Goal: Book appointment/travel/reservation

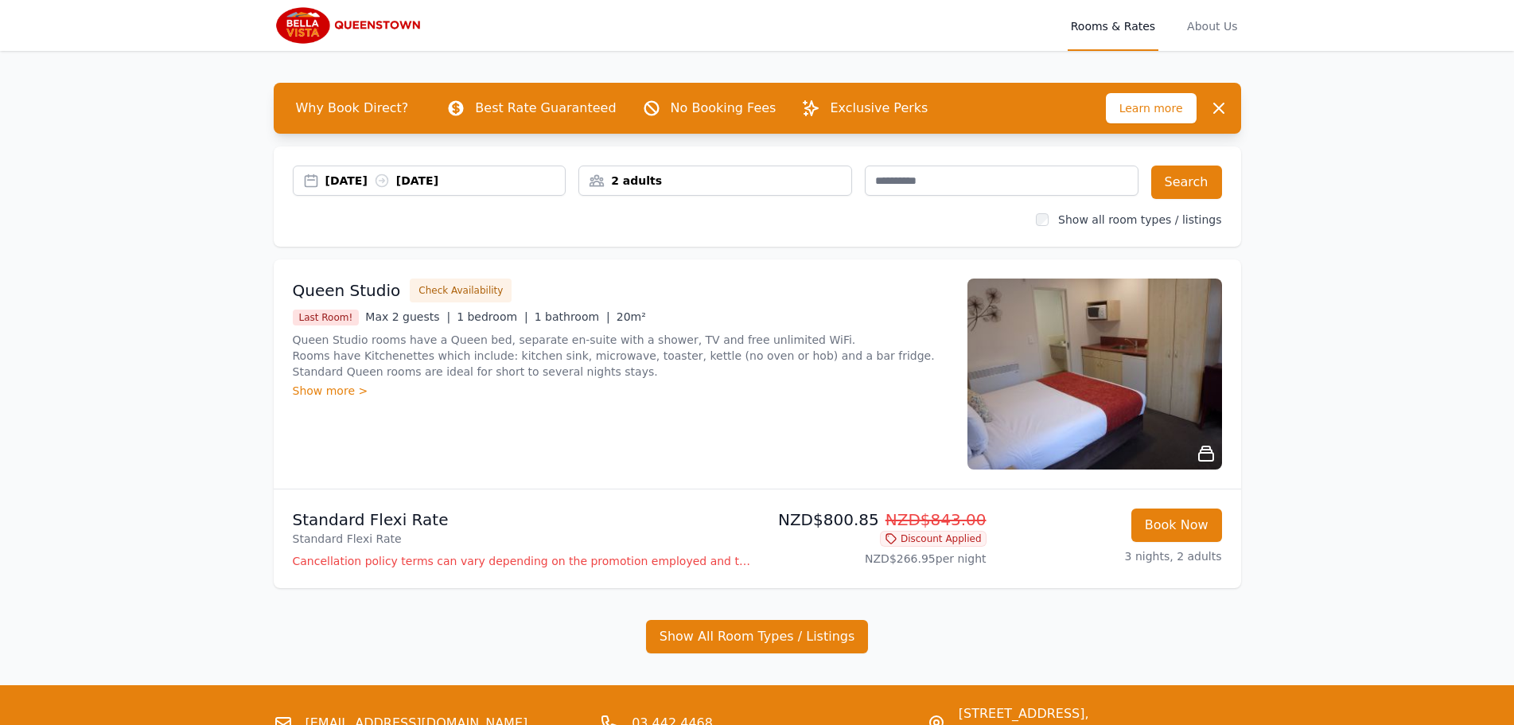
click at [1148, 432] on img at bounding box center [1095, 373] width 255 height 191
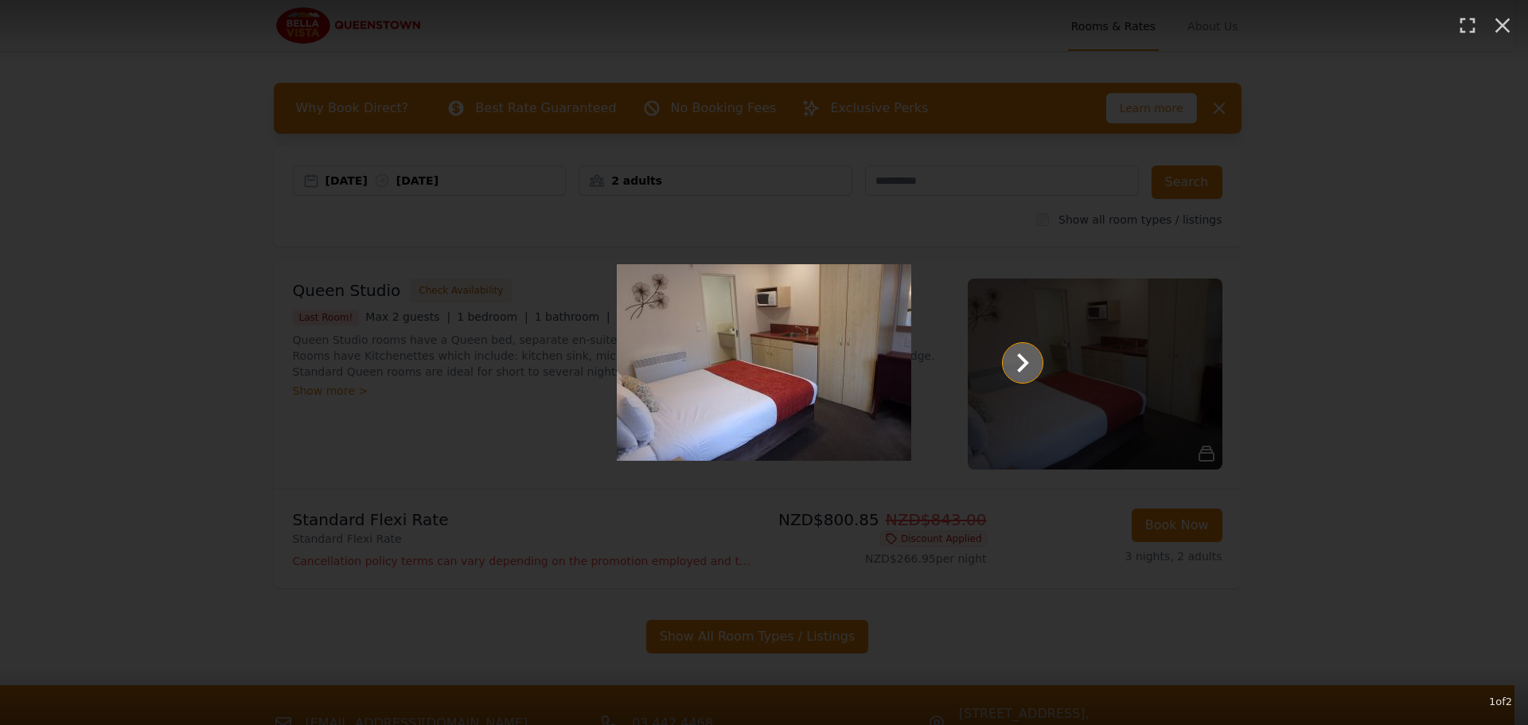
click at [1020, 363] on icon "Show slide 2 of 2" at bounding box center [1022, 363] width 38 height 38
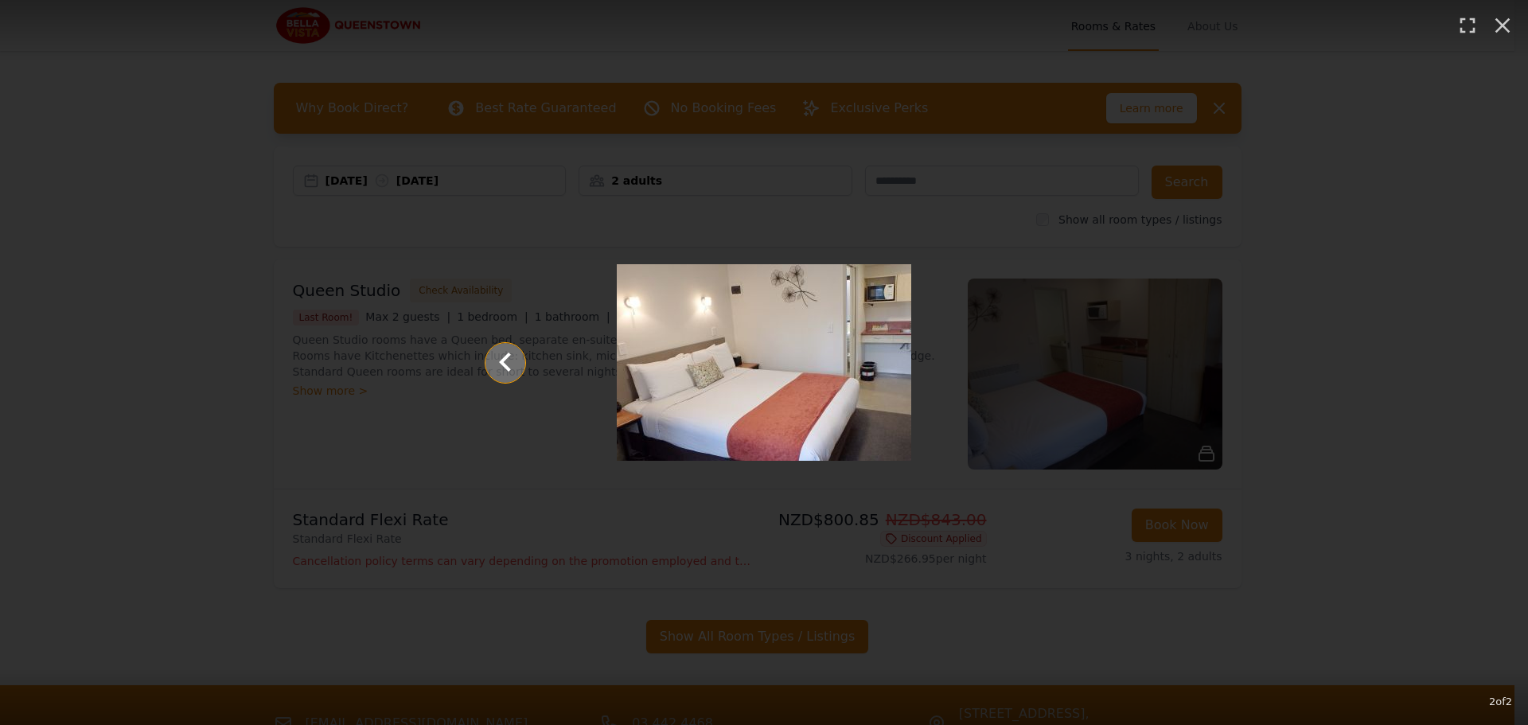
click at [501, 362] on icon "Show slide 1 of 2" at bounding box center [505, 361] width 12 height 19
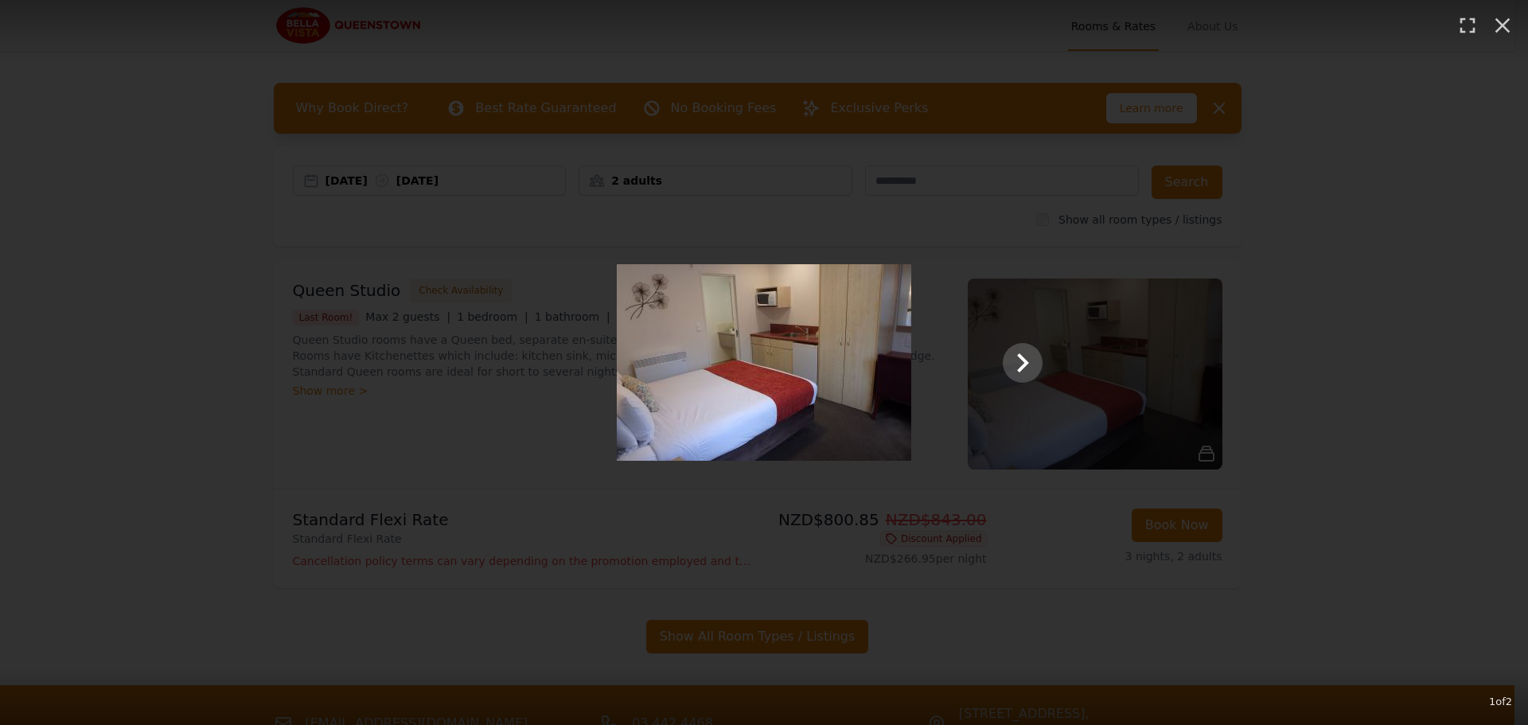
click at [176, 329] on div "1 of 2" at bounding box center [764, 362] width 1528 height 725
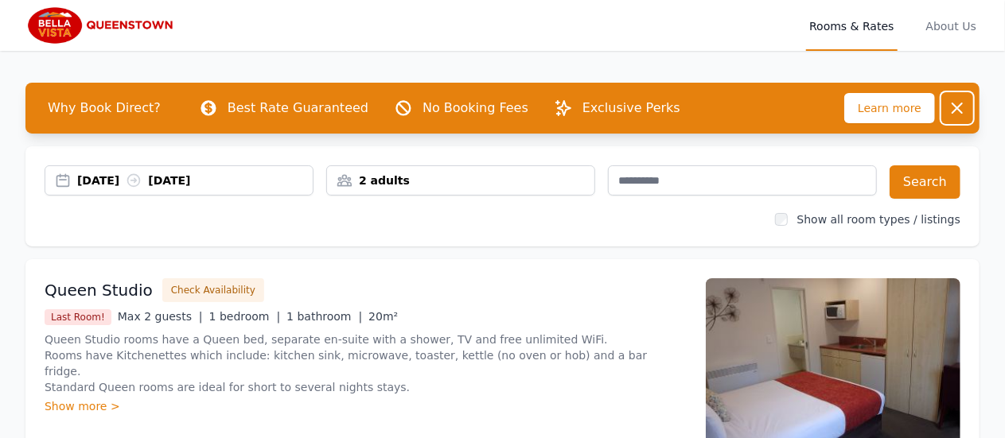
click at [958, 109] on icon "button" at bounding box center [957, 108] width 10 height 10
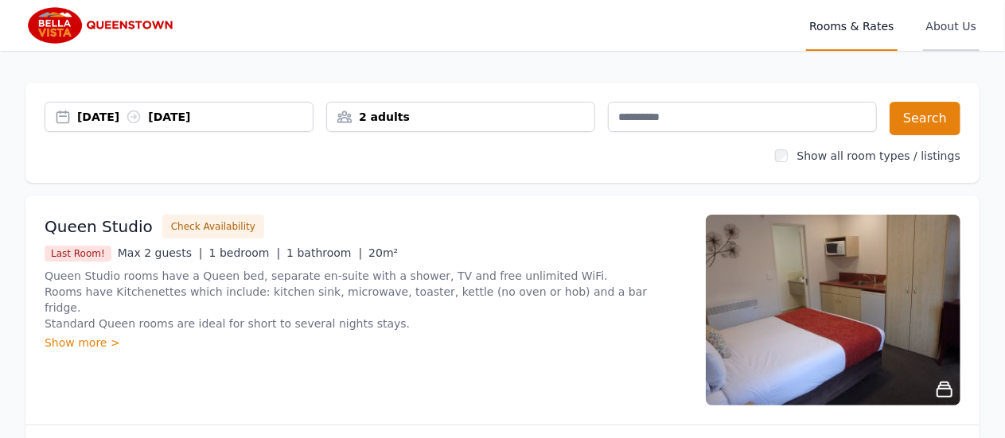
click at [950, 20] on span "About Us" at bounding box center [951, 25] width 56 height 51
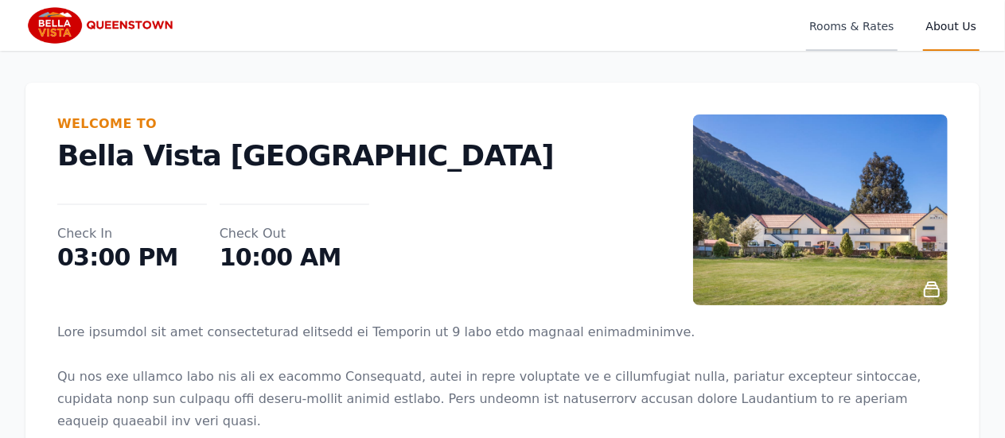
click at [853, 23] on span "Rooms & Rates" at bounding box center [851, 25] width 91 height 51
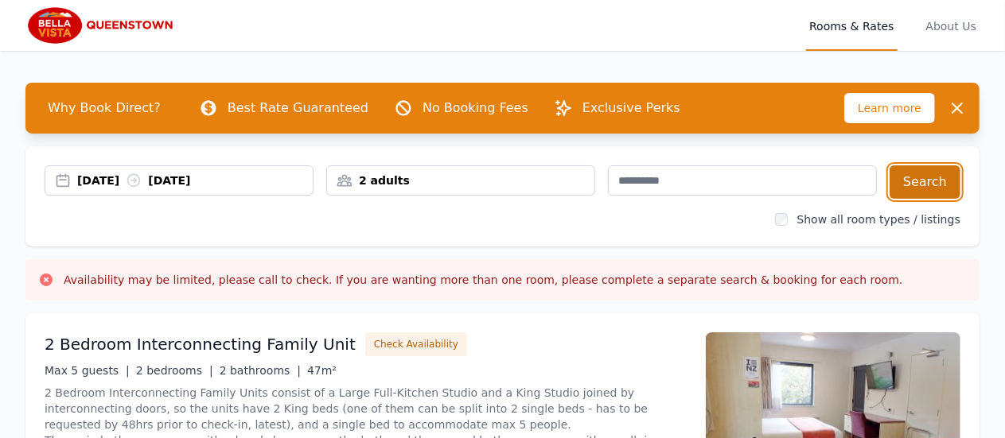
click at [940, 185] on button "Search" at bounding box center [925, 181] width 71 height 33
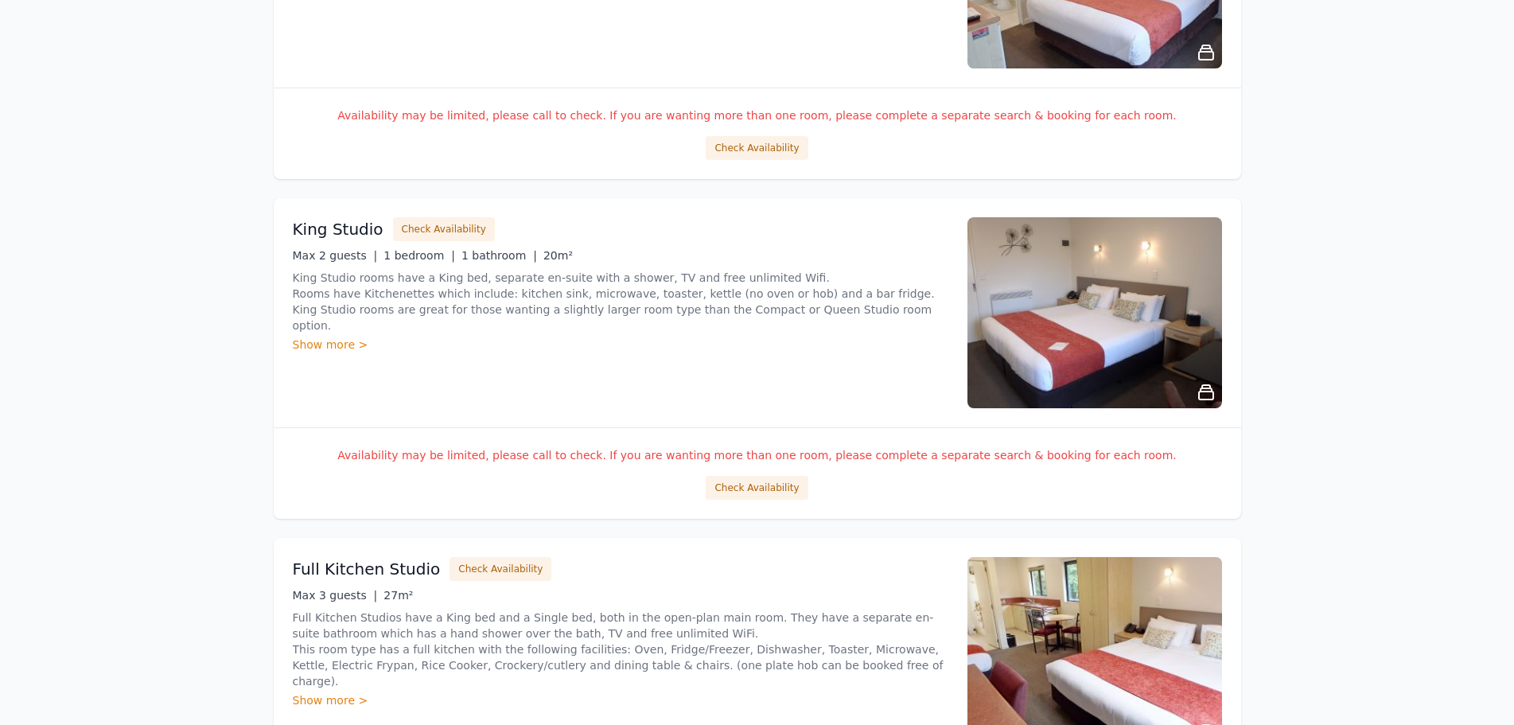
scroll to position [1512, 0]
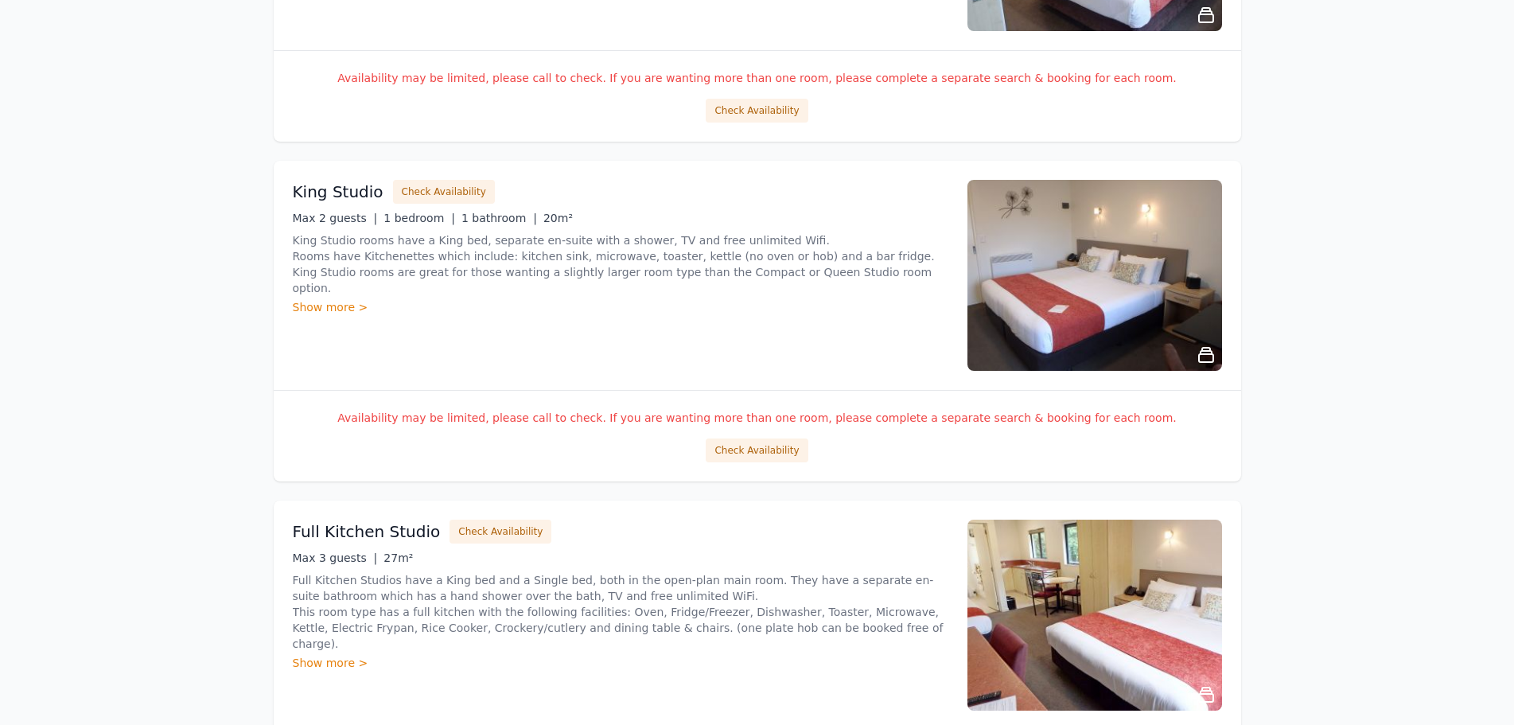
click at [344, 299] on div "Show more >" at bounding box center [621, 307] width 656 height 16
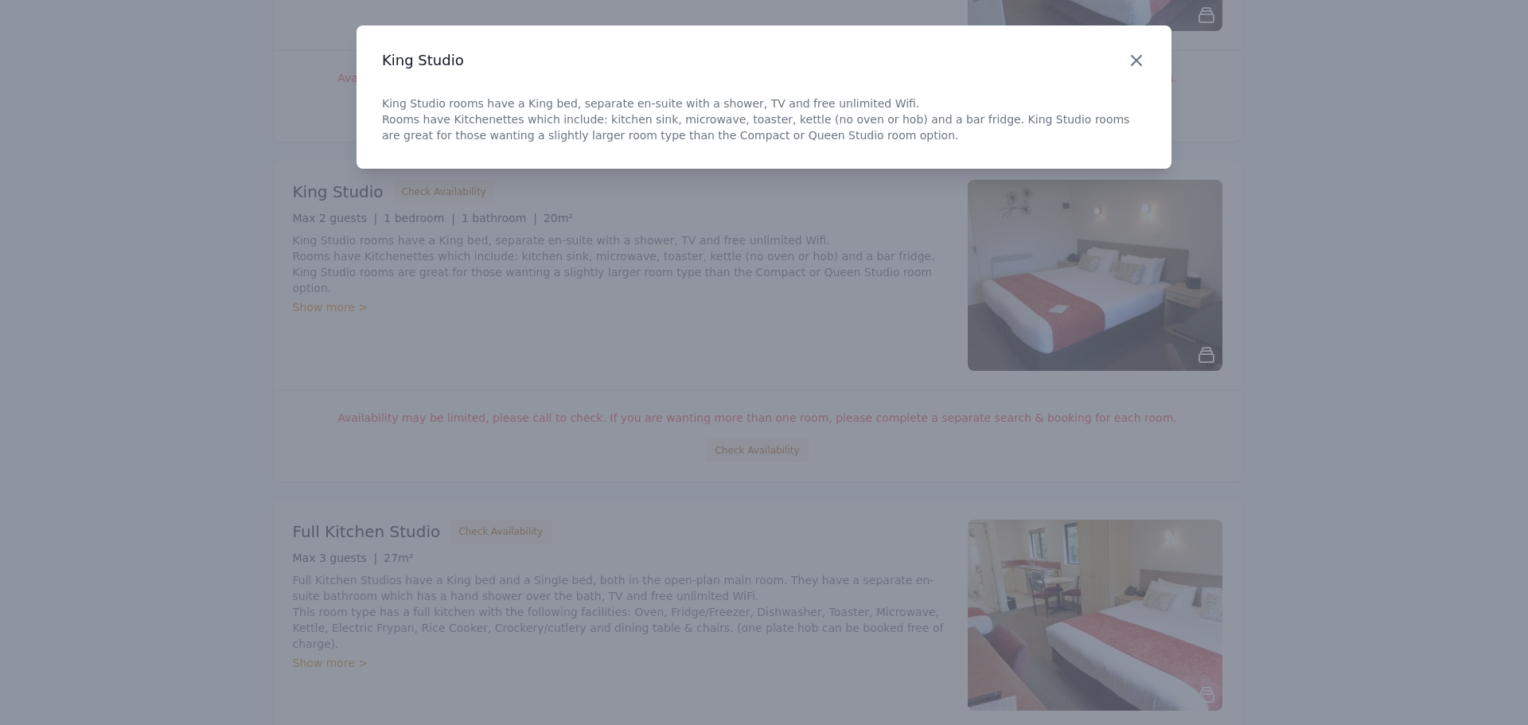
click at [1141, 60] on icon "button" at bounding box center [1136, 60] width 19 height 19
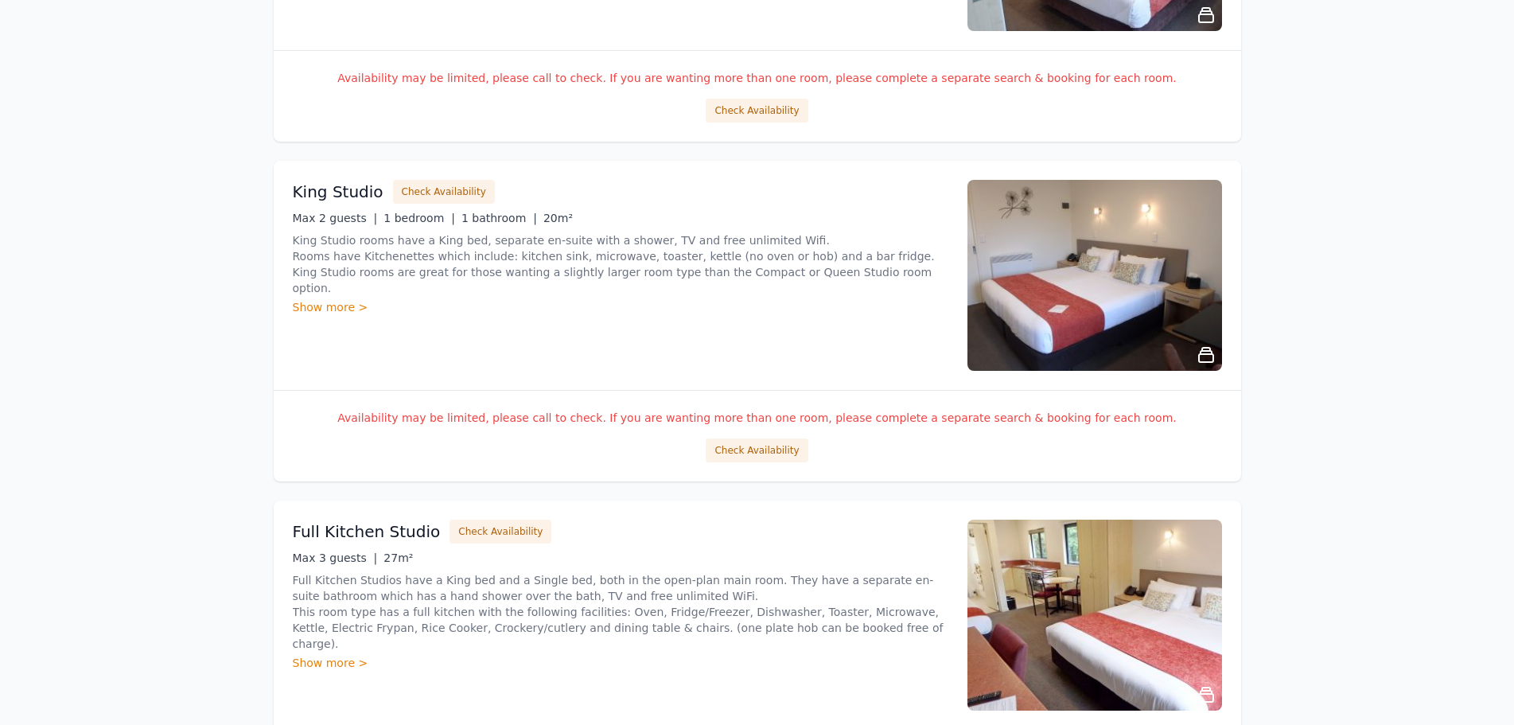
click at [956, 361] on div "King Studio Check Availability Max 2 guests | 1 bedroom | 1 bathroom | 20m² Kin…" at bounding box center [758, 275] width 968 height 229
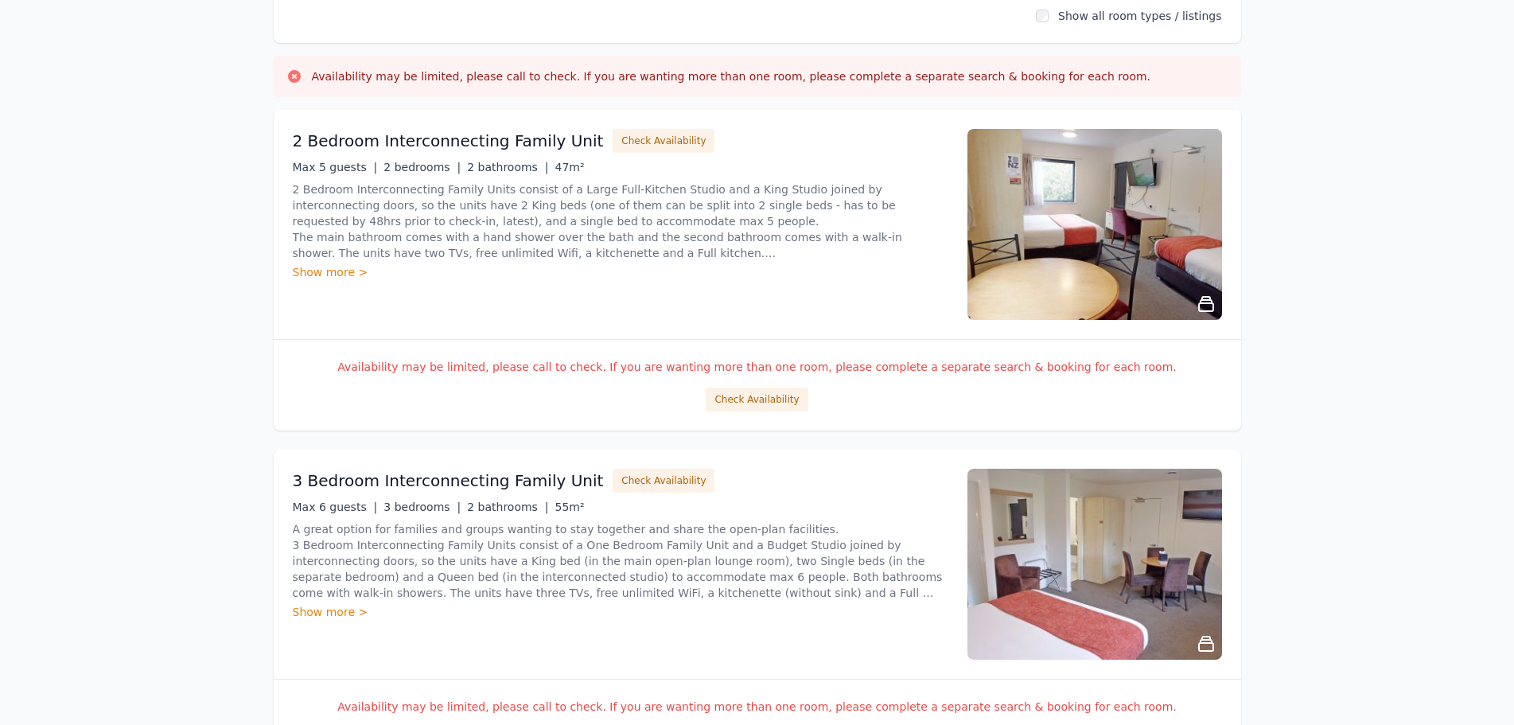
scroll to position [0, 0]
